Goal: Transaction & Acquisition: Purchase product/service

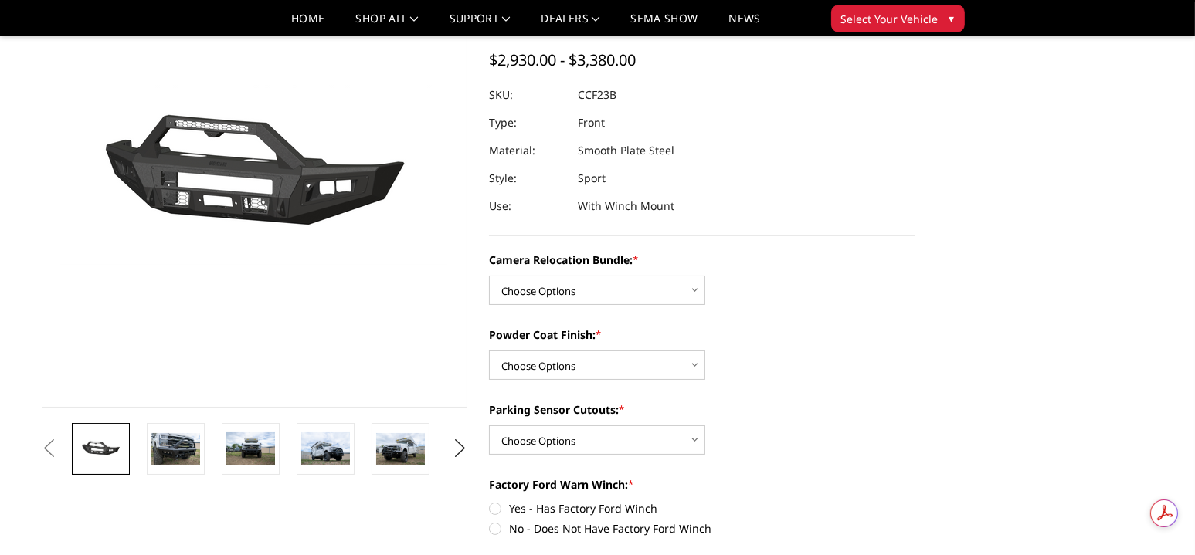
scroll to position [232, 0]
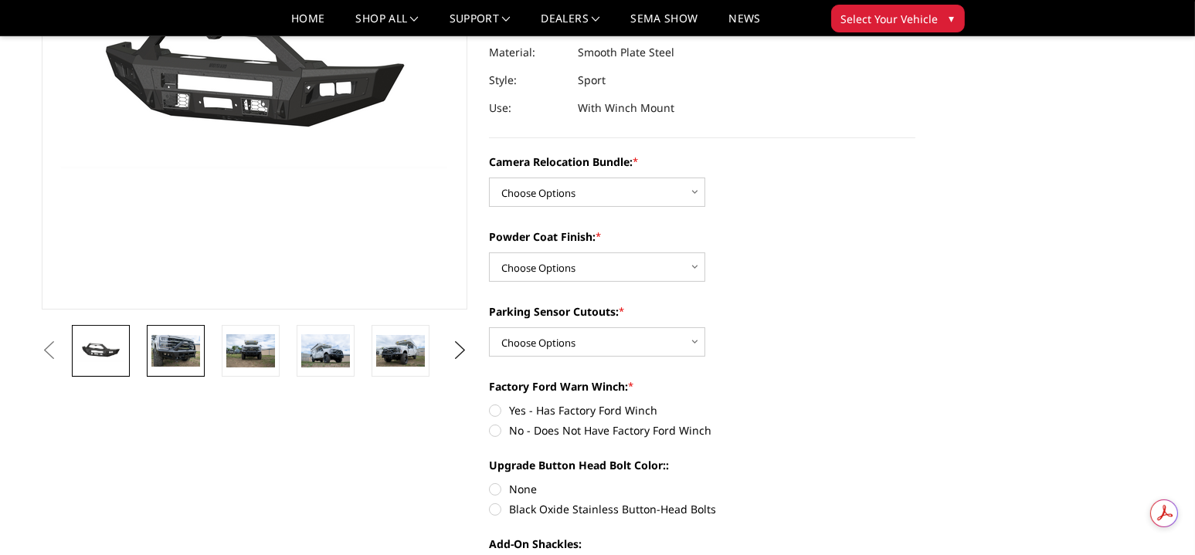
click at [183, 358] on img at bounding box center [175, 351] width 49 height 32
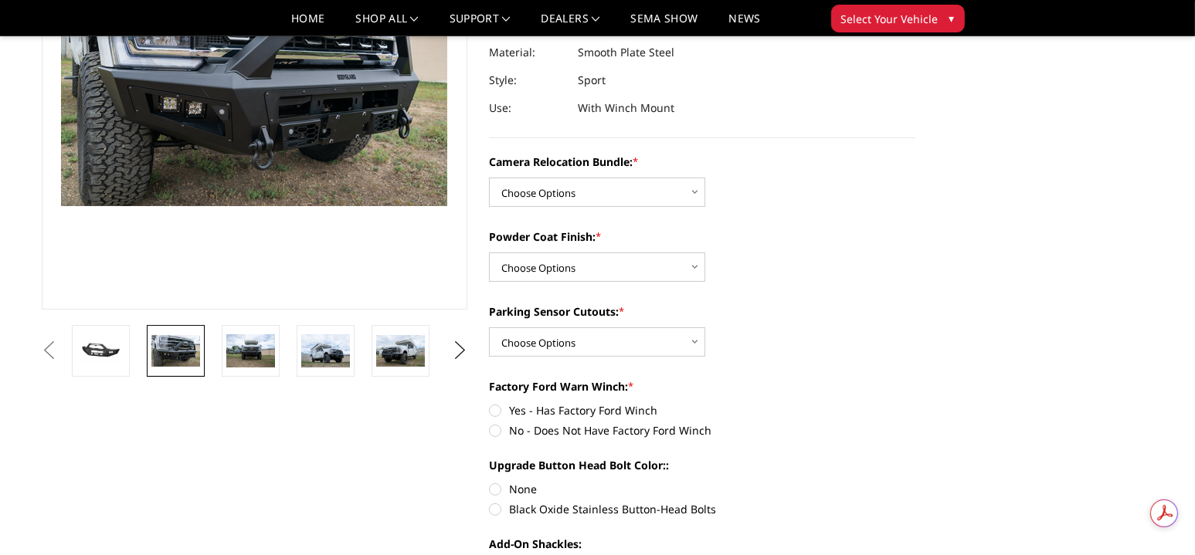
scroll to position [194, 0]
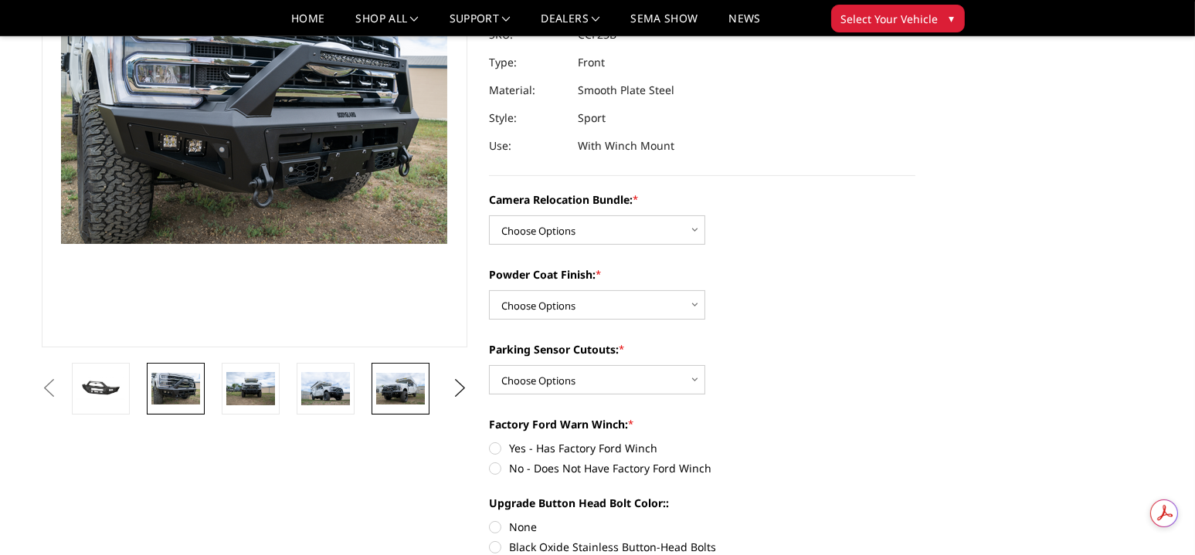
click at [412, 383] on img at bounding box center [400, 389] width 49 height 32
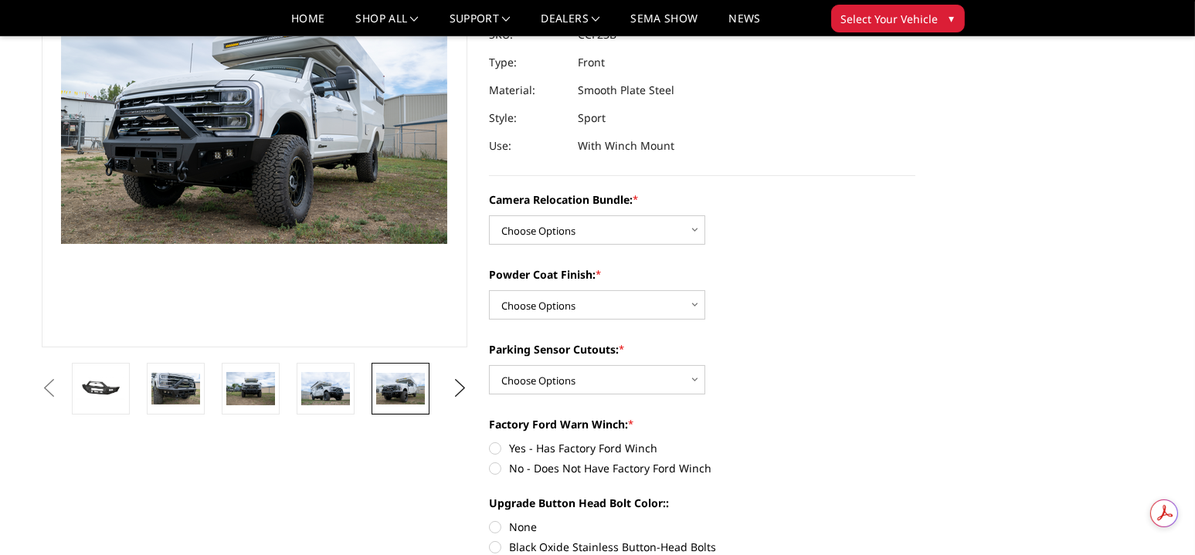
scroll to position [193, 0]
click at [459, 389] on button "Next" at bounding box center [459, 389] width 23 height 23
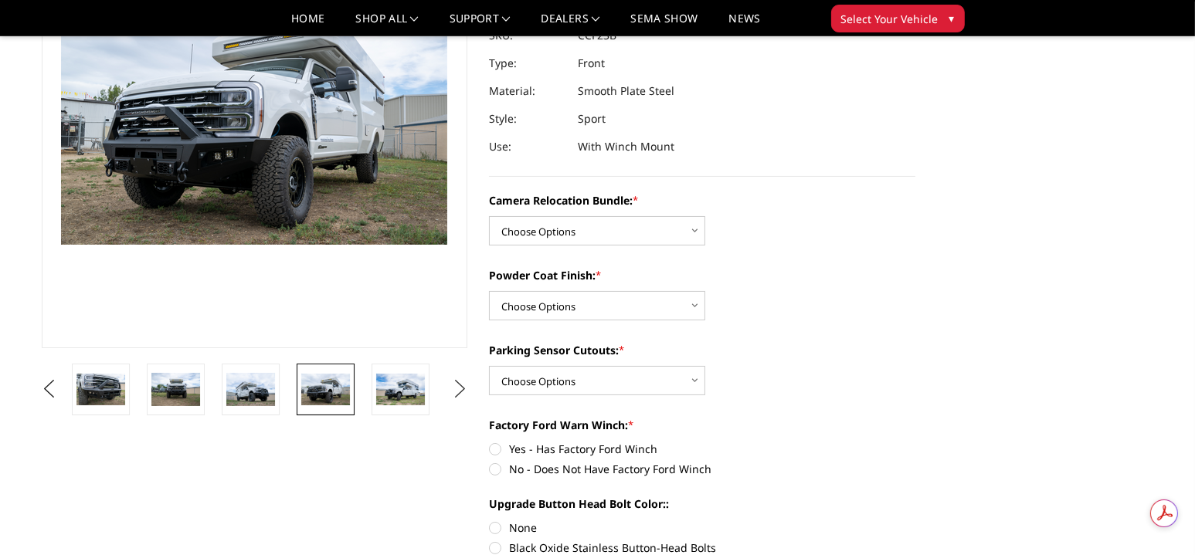
click at [459, 389] on button "Next" at bounding box center [459, 389] width 23 height 23
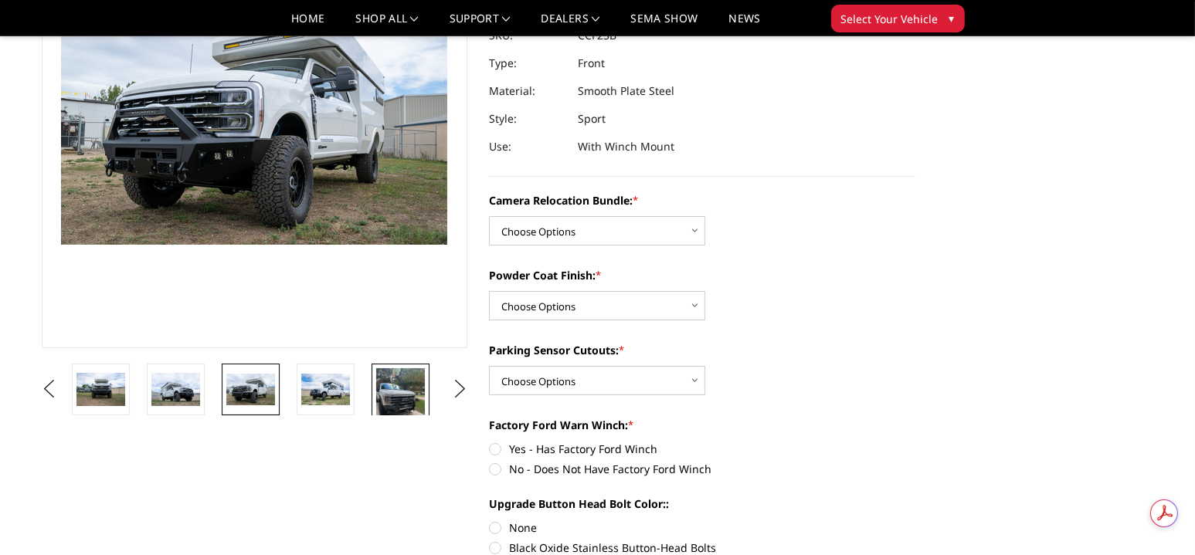
click at [393, 386] on img at bounding box center [400, 400] width 49 height 65
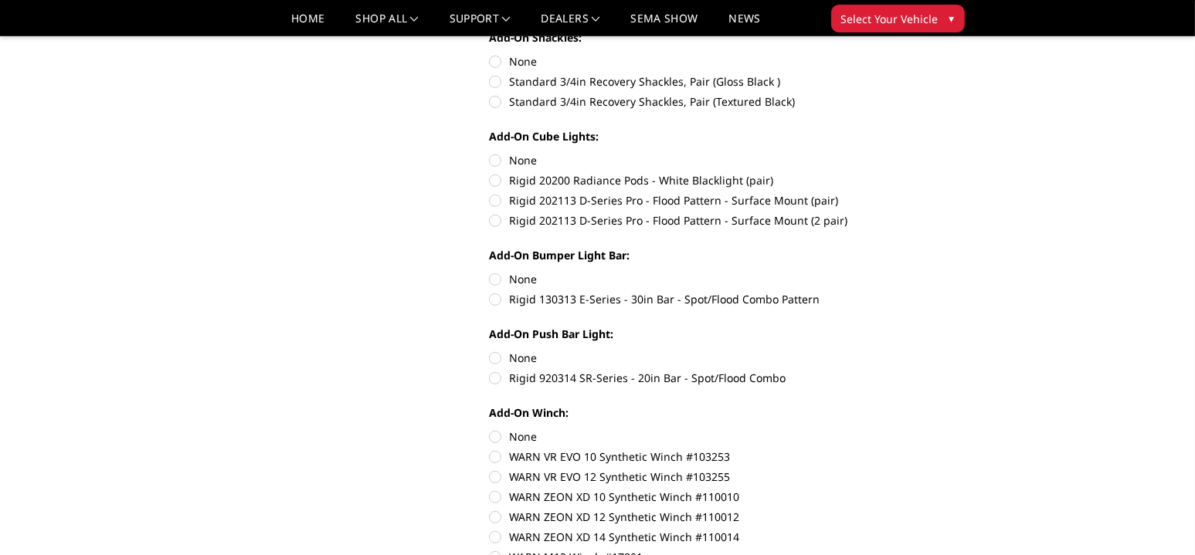
scroll to position [789, 0]
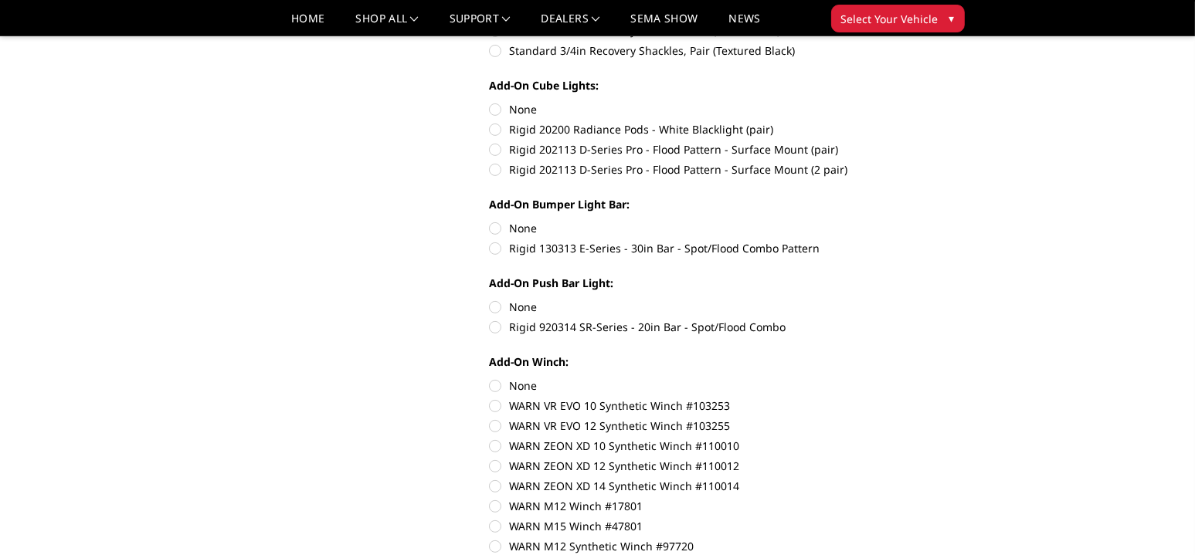
click at [494, 329] on label "Rigid 920314 SR-Series - 20in Bar - Spot/Flood Combo" at bounding box center [702, 327] width 426 height 16
click at [915, 300] on input "Rigid 920314 SR-Series - 20in Bar - Spot/Flood Combo" at bounding box center [915, 299] width 1 height 1
radio input "true"
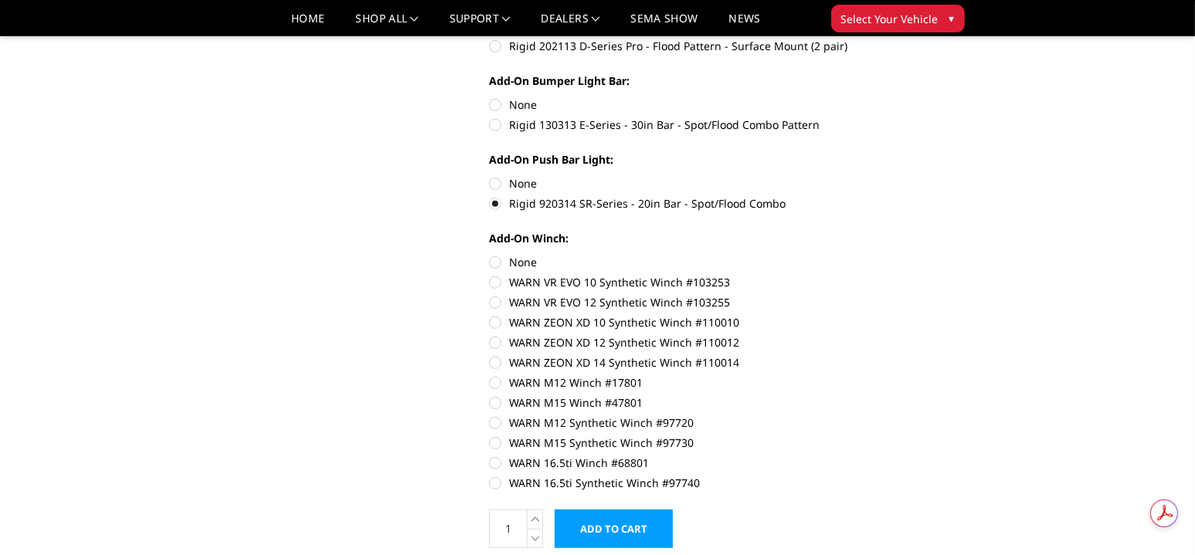
scroll to position [944, 0]
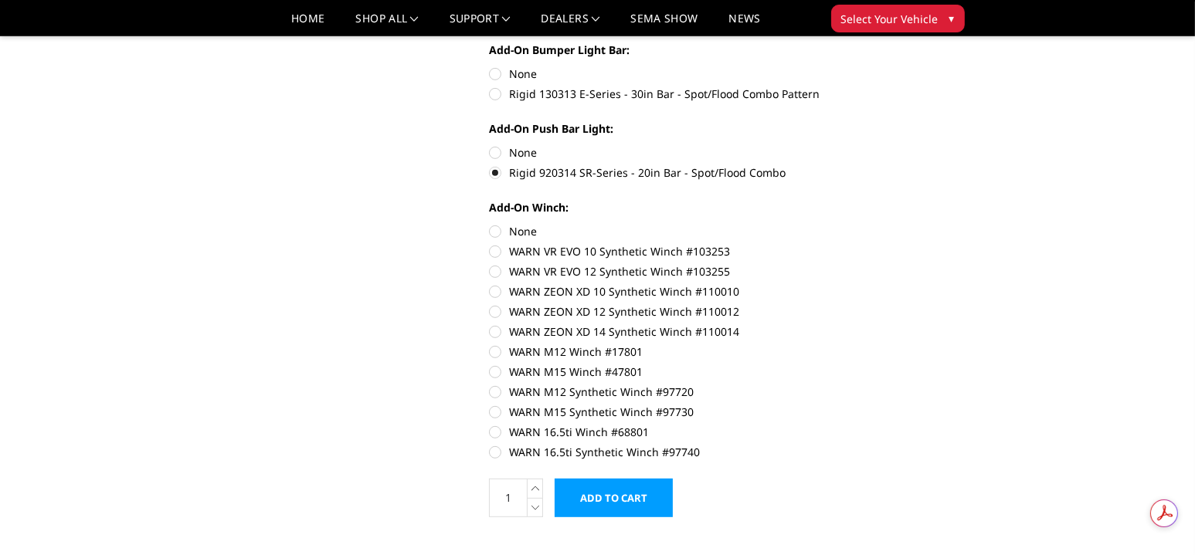
click at [502, 352] on label "WARN M12 Winch #17801" at bounding box center [702, 352] width 426 height 16
click at [915, 324] on input "WARN M12 Winch #17801" at bounding box center [915, 324] width 1 height 1
radio input "true"
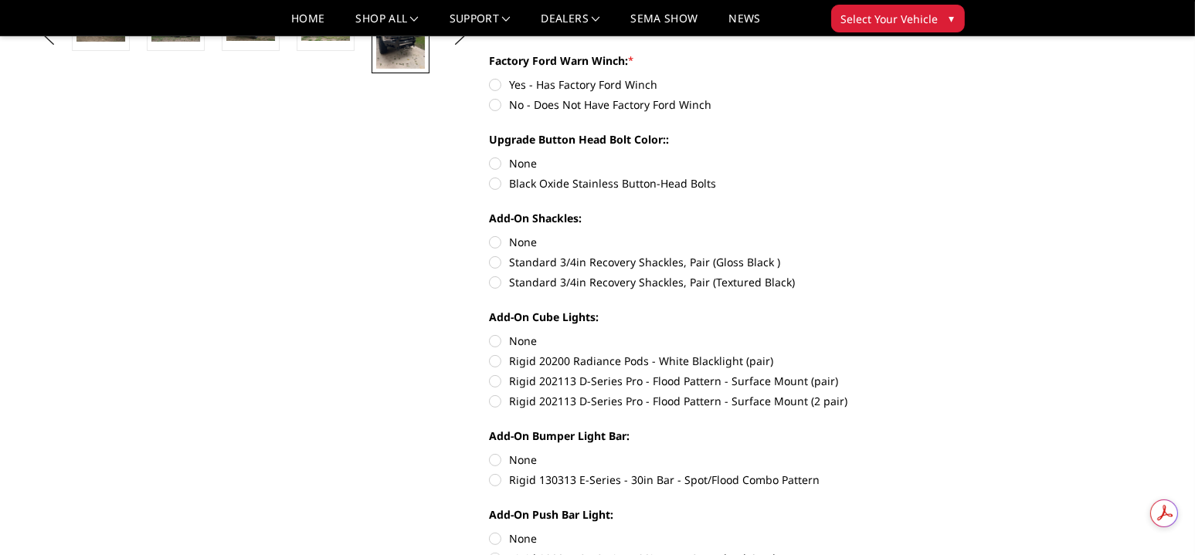
scroll to position [249, 0]
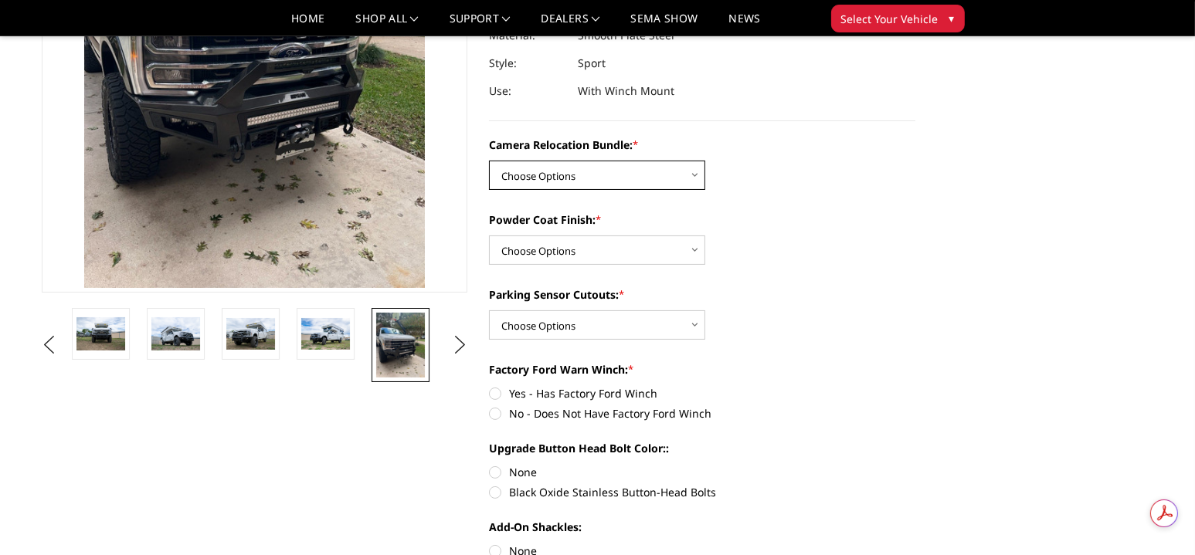
click at [700, 170] on select "Choose Options WITHOUT Camera Relocation Bundle WITH Camera Relocation Bundle" at bounding box center [597, 175] width 216 height 29
select select "2615"
click at [489, 161] on select "Choose Options WITHOUT Camera Relocation Bundle WITH Camera Relocation Bundle" at bounding box center [597, 175] width 216 height 29
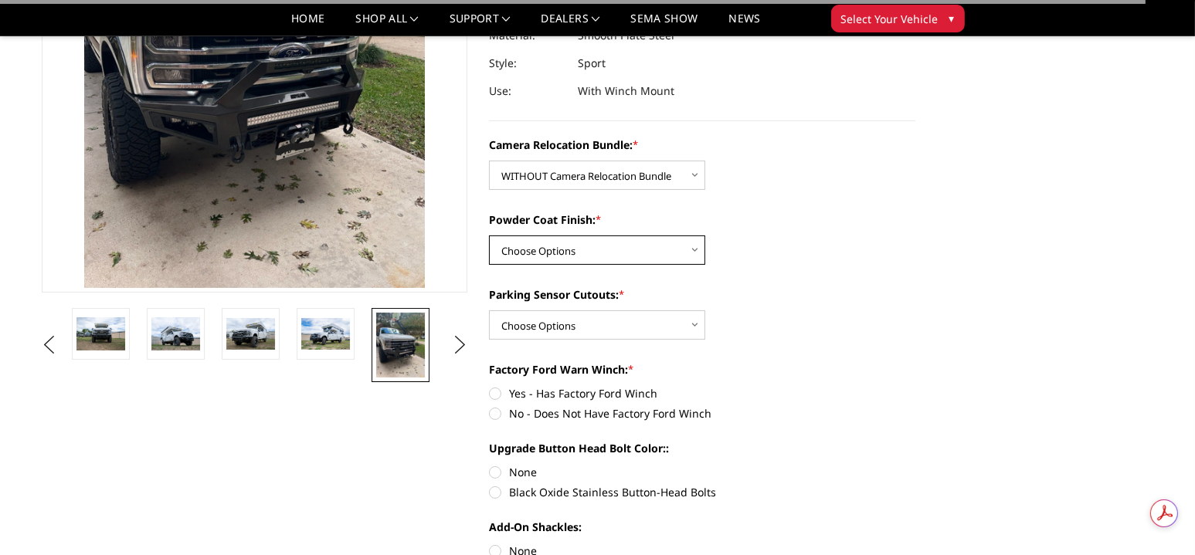
click at [545, 253] on select "Choose Options Textured Black Powder Coat Bare Metal" at bounding box center [597, 250] width 216 height 29
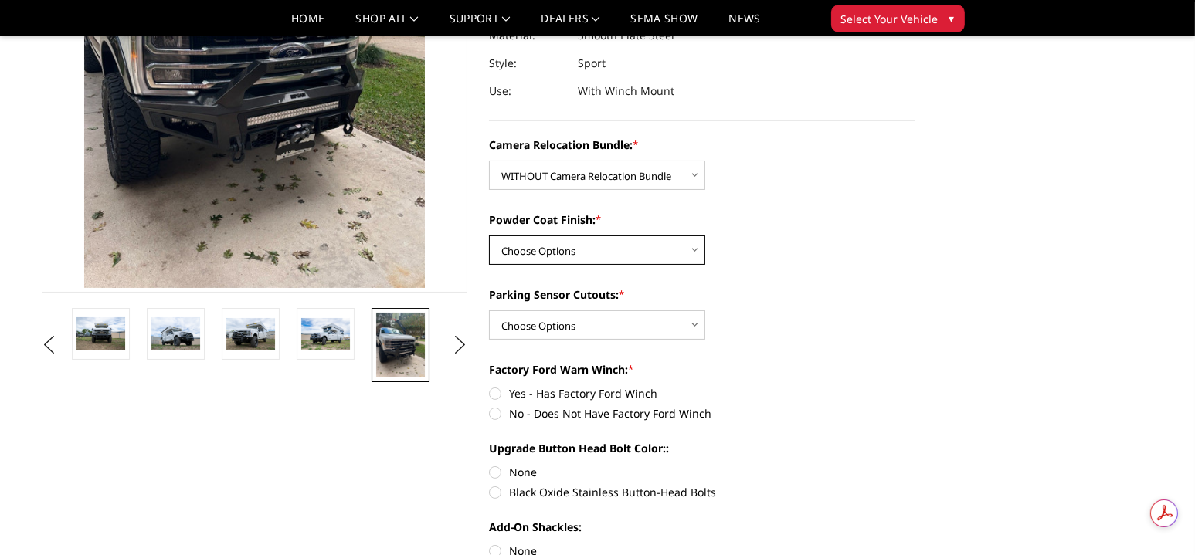
select select "2613"
click at [489, 236] on select "Choose Options Textured Black Powder Coat Bare Metal" at bounding box center [597, 250] width 216 height 29
click at [551, 333] on select "Choose Options Yes - With Parking Sensor Cutouts No - Without Parking Sensor Cu…" at bounding box center [597, 324] width 216 height 29
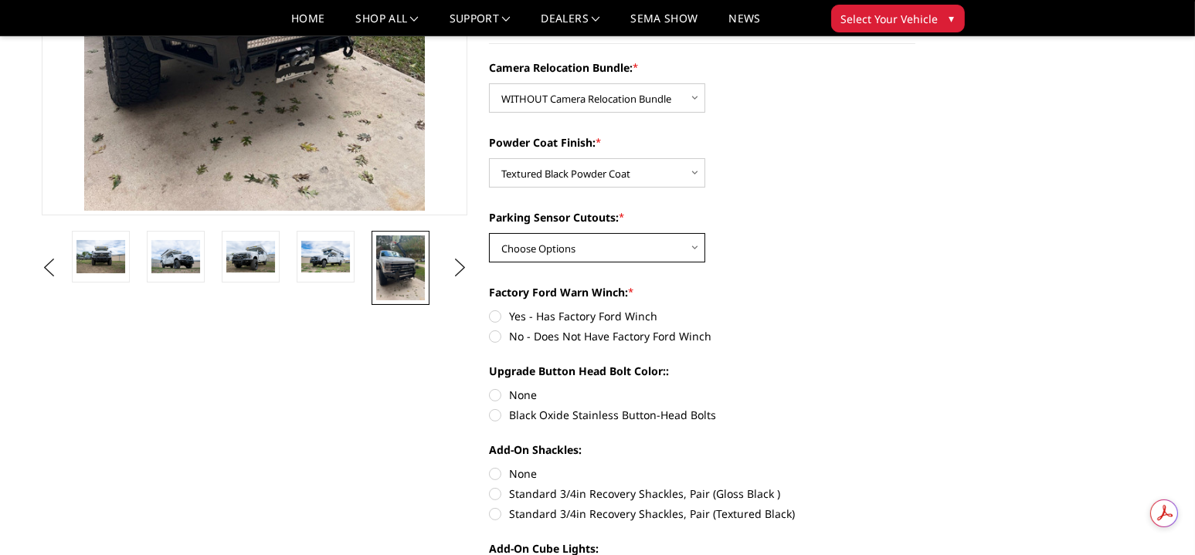
click at [565, 246] on select "Choose Options Yes - With Parking Sensor Cutouts No - Without Parking Sensor Cu…" at bounding box center [597, 247] width 216 height 29
select select "2610"
click at [489, 233] on select "Choose Options Yes - With Parking Sensor Cutouts No - Without Parking Sensor Cu…" at bounding box center [597, 247] width 216 height 29
click at [752, 302] on div "Factory Ford Warn Winch: * Yes - Has Factory Ford Winch No - Does Not Have Fact…" at bounding box center [702, 312] width 426 height 57
drag, startPoint x: 738, startPoint y: 304, endPoint x: 793, endPoint y: 416, distance: 125.4
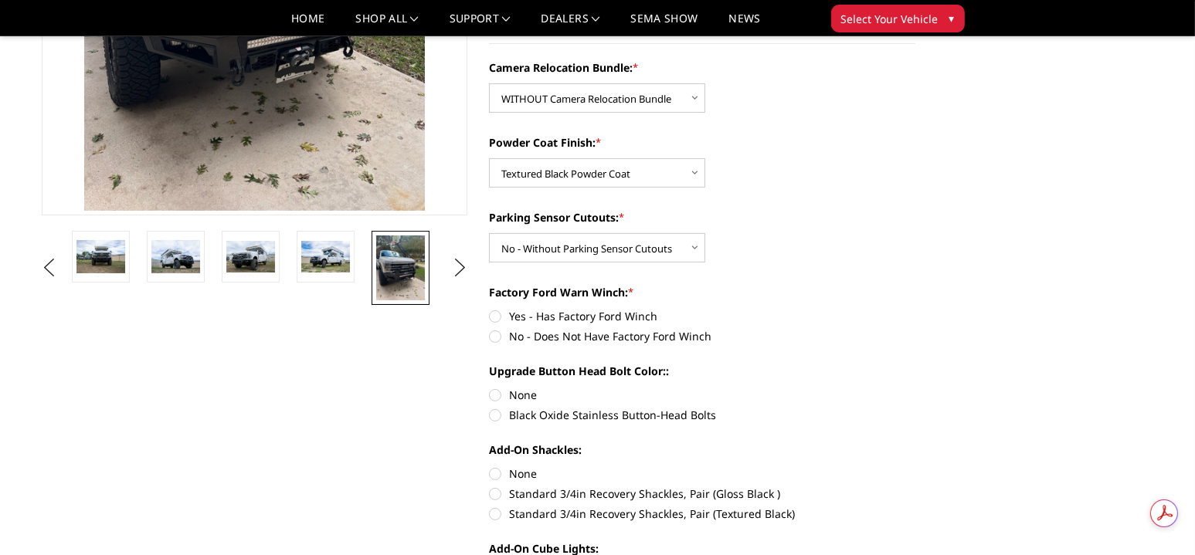
click at [793, 416] on label "Black Oxide Stainless Button-Head Bolts" at bounding box center [702, 415] width 426 height 16
click at [915, 388] on input "Black Oxide Stainless Button-Head Bolts" at bounding box center [915, 387] width 1 height 1
radio input "true"
click at [496, 314] on label "Yes - Has Factory Ford Winch" at bounding box center [702, 316] width 426 height 16
click at [490, 309] on input "Yes - Has Factory Ford Winch" at bounding box center [489, 308] width 1 height 1
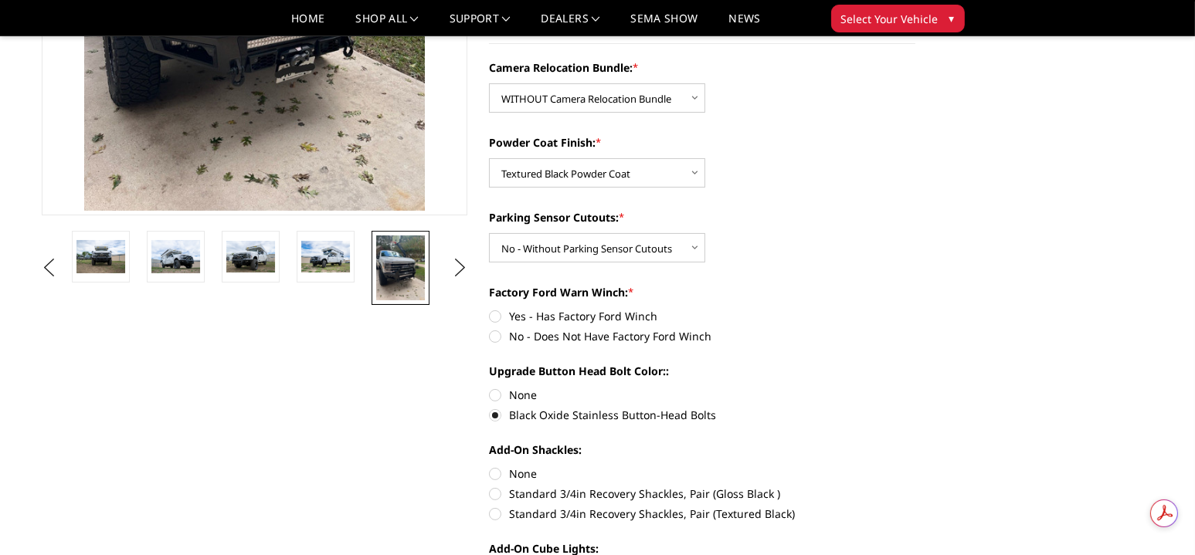
radio input "true"
click at [886, 382] on div "Upgrade Button Head Bolt Color:: None Black Oxide Stainless Button-Head Bolts" at bounding box center [702, 391] width 426 height 57
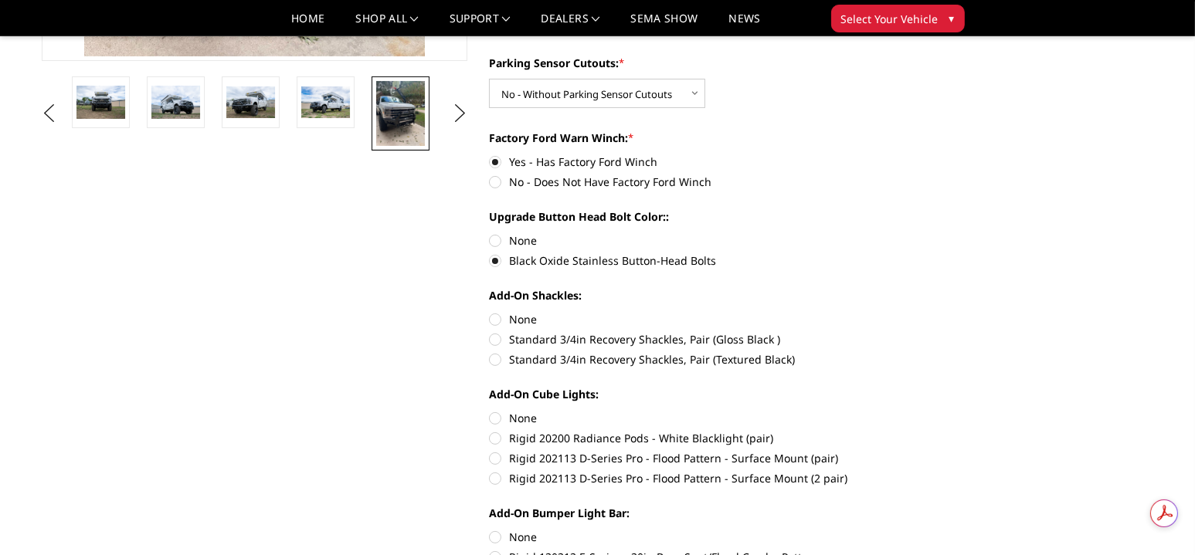
click at [495, 359] on label "Standard 3/4in Recovery Shackles, Pair (Textured Black)" at bounding box center [702, 359] width 426 height 16
click at [915, 332] on input "Standard 3/4in Recovery Shackles, Pair (Textured Black)" at bounding box center [915, 331] width 1 height 1
radio input "true"
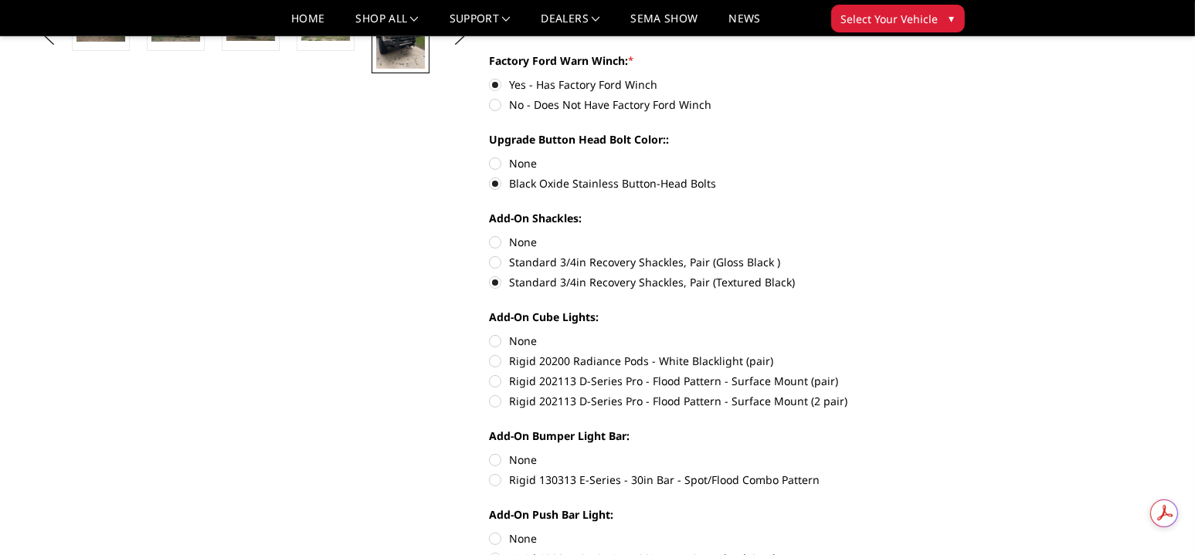
click at [494, 402] on label "Rigid 202113 D-Series Pro - Flood Pattern - Surface Mount (2 pair)" at bounding box center [702, 401] width 426 height 16
click at [915, 374] on input "Rigid 202113 D-Series Pro - Flood Pattern - Surface Mount (2 pair)" at bounding box center [915, 373] width 1 height 1
radio input "true"
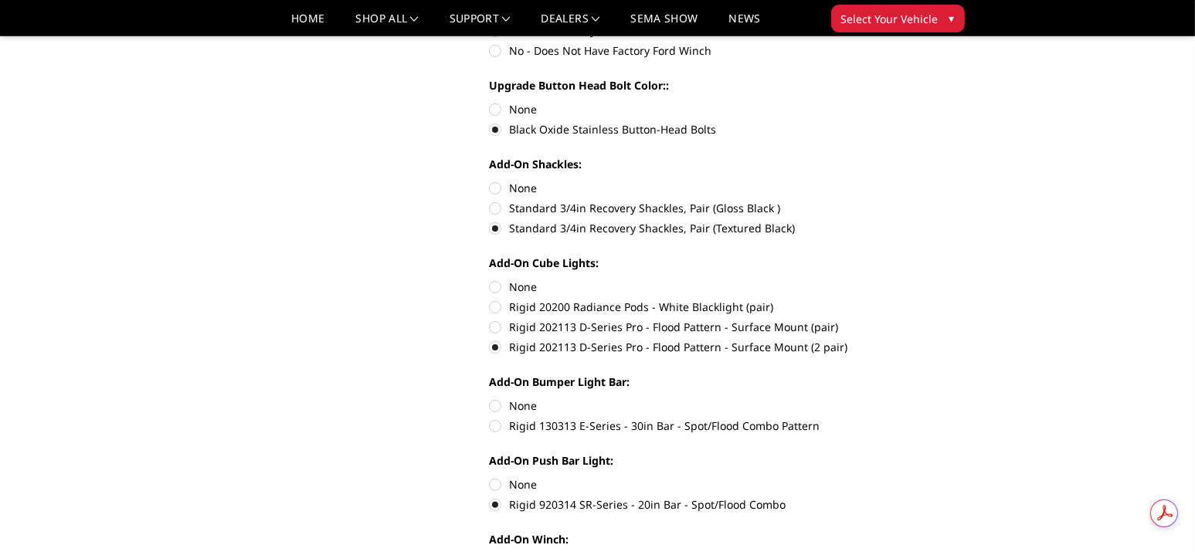
scroll to position [635, 0]
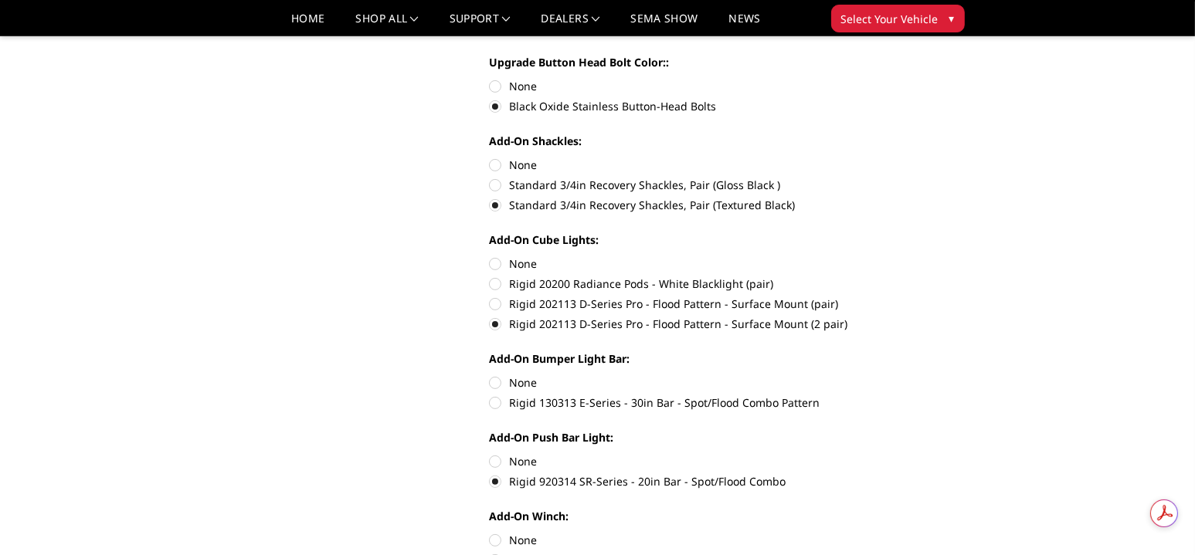
click at [500, 407] on label "Rigid 130313 E-Series - 30in Bar - Spot/Flood Combo Pattern" at bounding box center [702, 403] width 426 height 16
click at [915, 375] on input "Rigid 130313 E-Series - 30in Bar - Spot/Flood Combo Pattern" at bounding box center [915, 375] width 1 height 1
radio input "true"
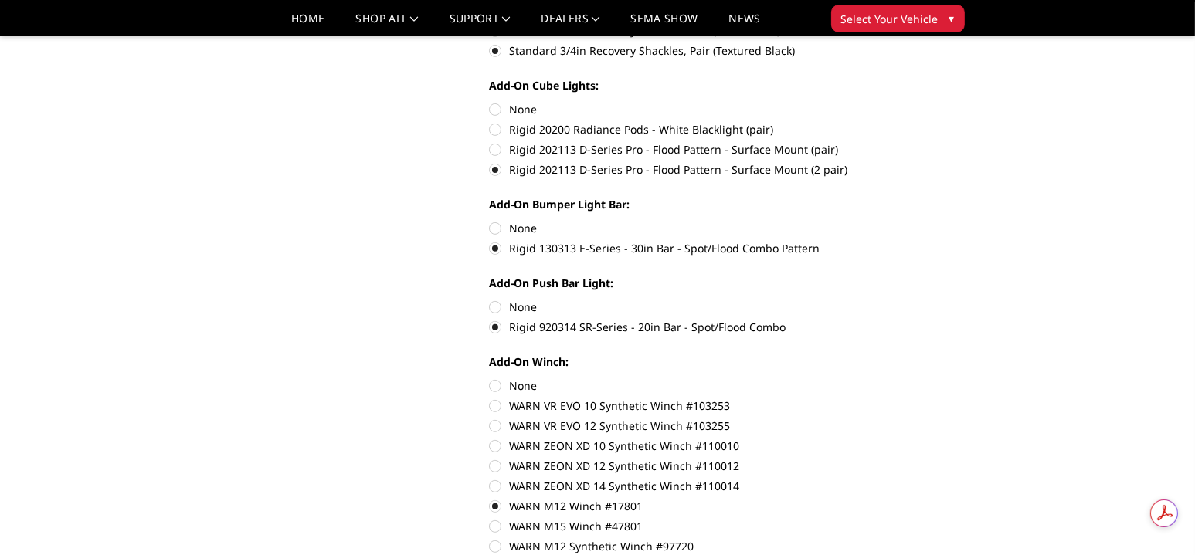
scroll to position [867, 0]
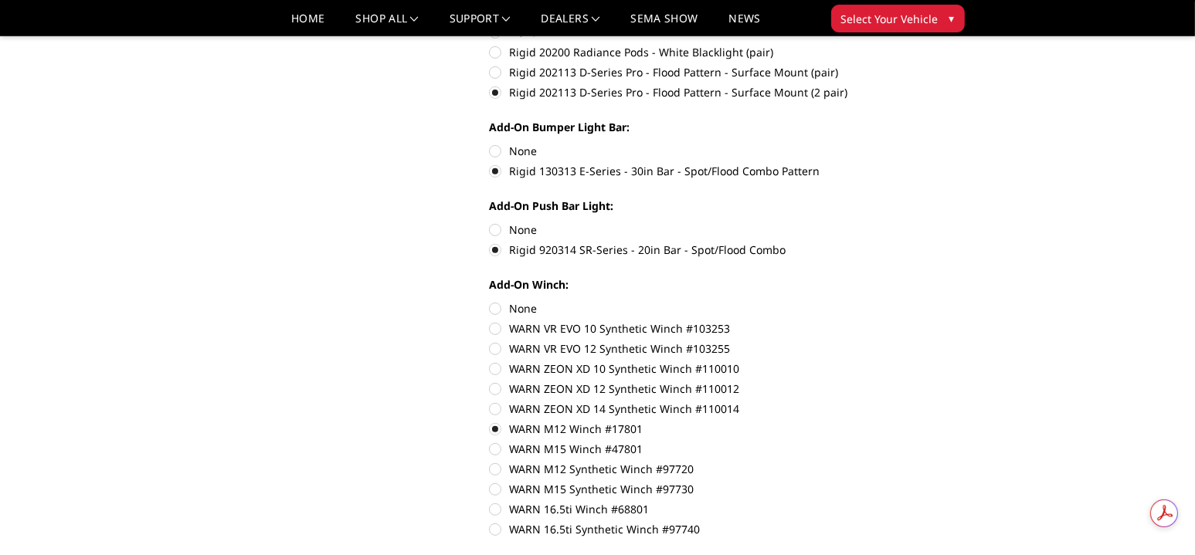
click at [495, 304] on label "None" at bounding box center [702, 308] width 426 height 16
click at [490, 301] on input "None" at bounding box center [489, 300] width 1 height 1
radio input "true"
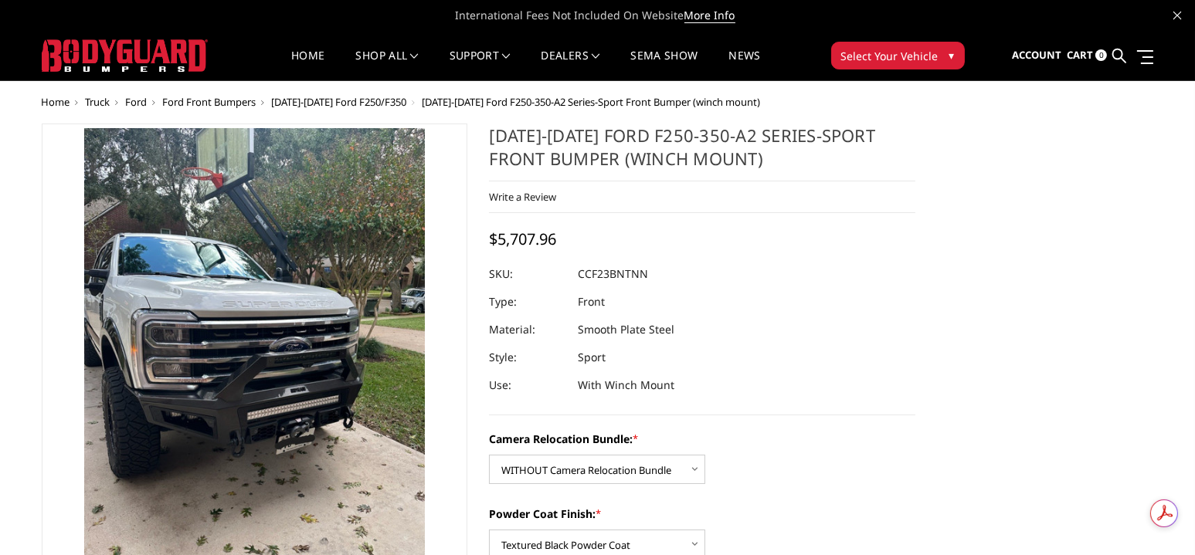
scroll to position [0, 0]
